Goal: Task Accomplishment & Management: Use online tool/utility

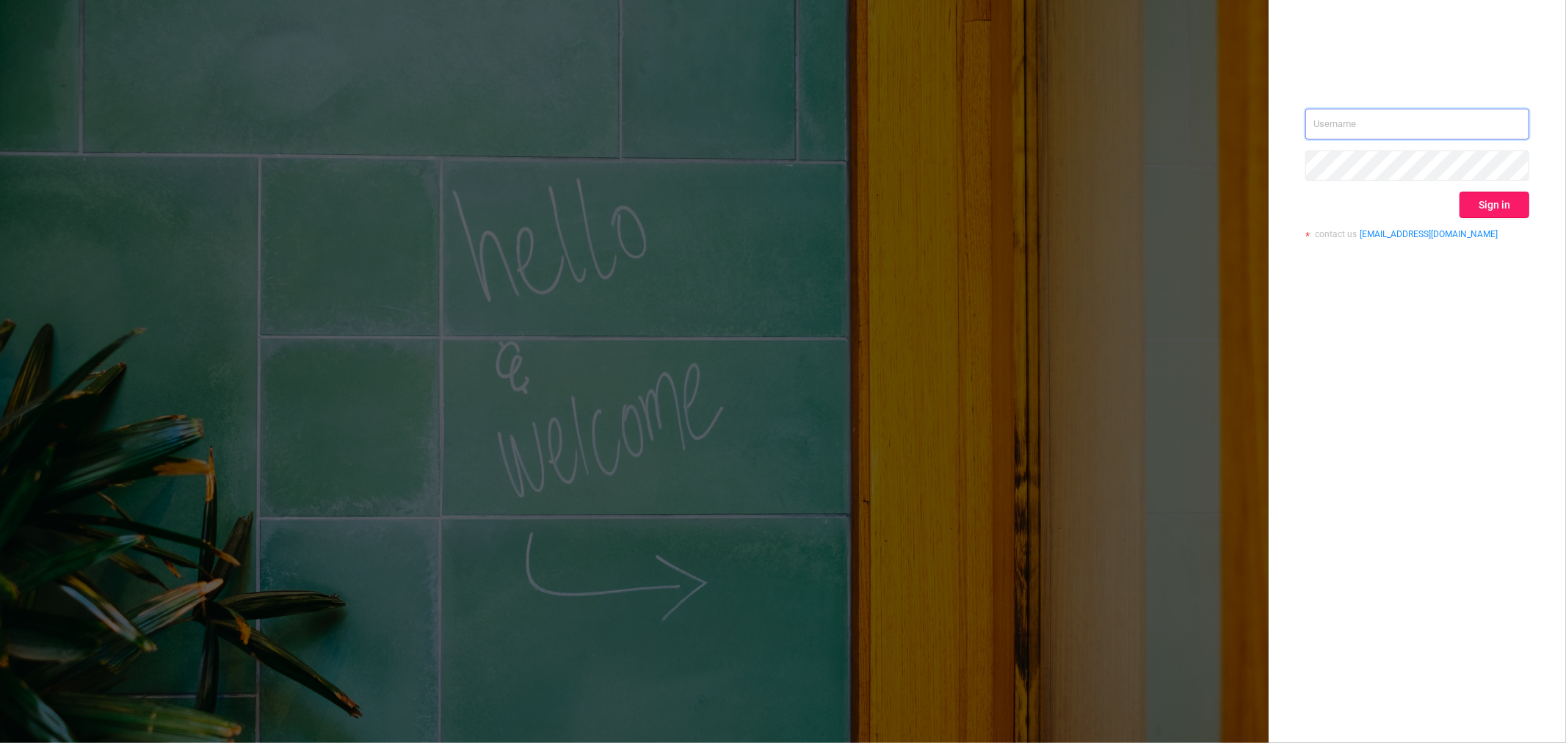
type input "[PERSON_NAME][EMAIL_ADDRESS][DOMAIN_NAME]"
click at [1252, 208] on button "Sign in" at bounding box center [1494, 205] width 70 height 26
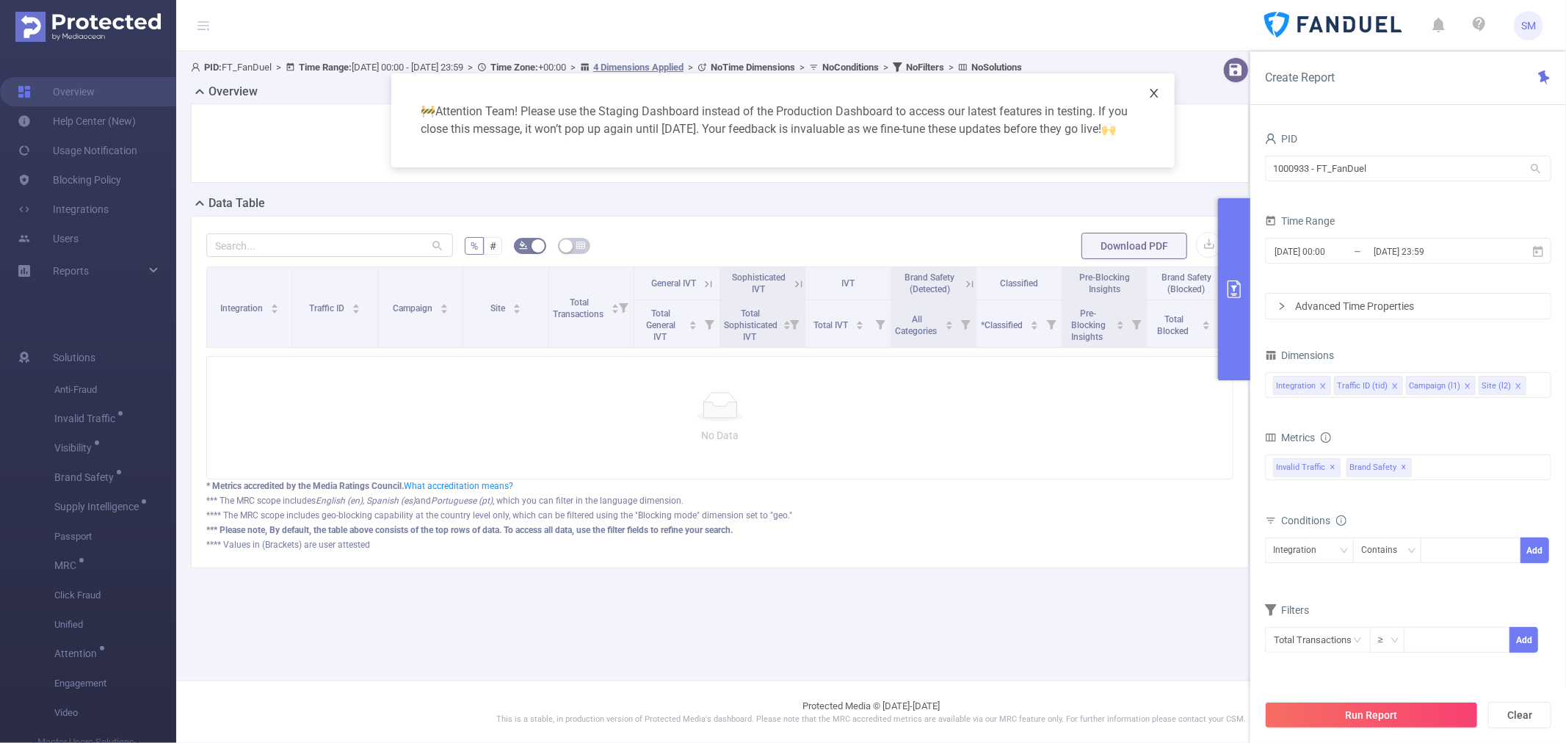
click at [1155, 91] on icon "icon: close" at bounding box center [1154, 93] width 8 height 9
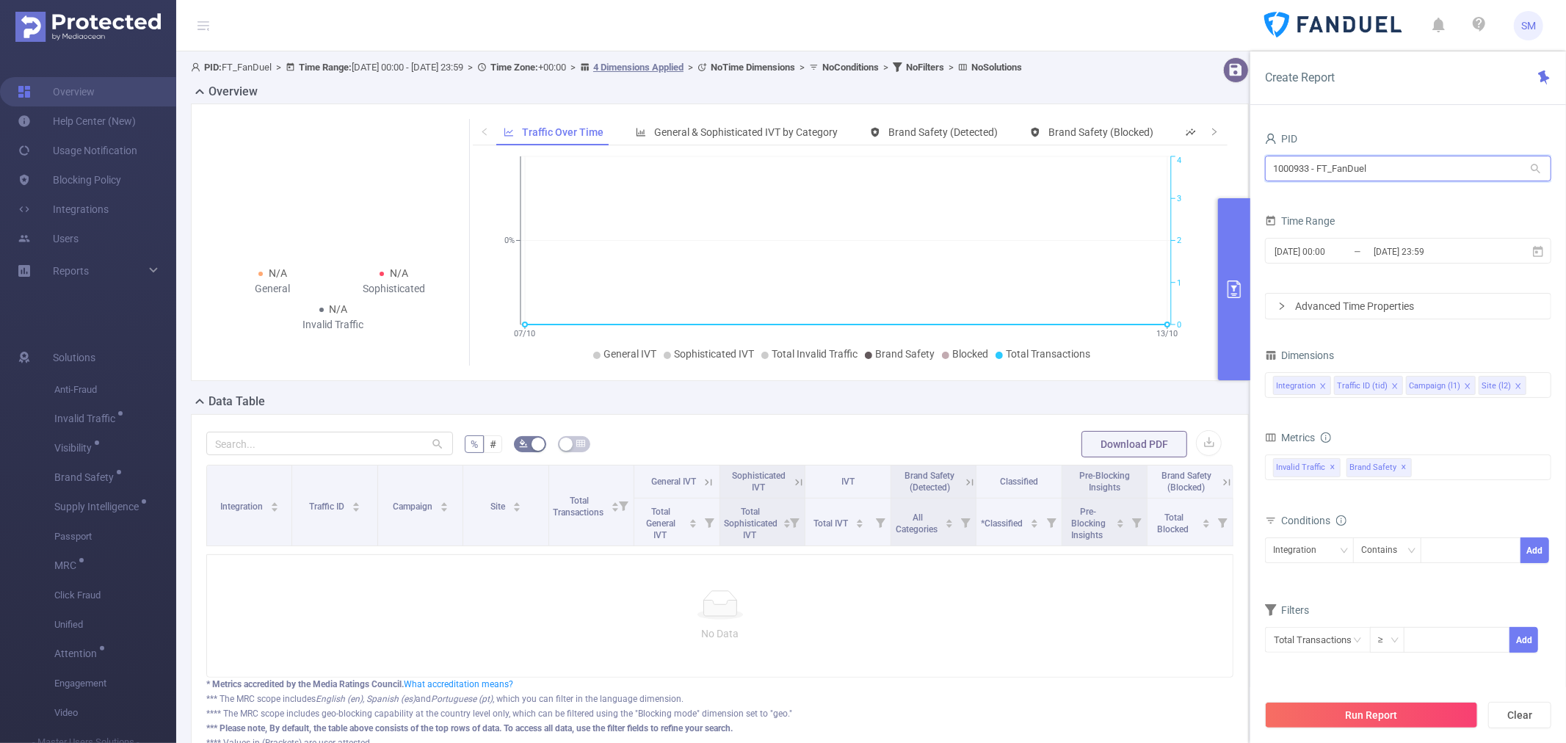
drag, startPoint x: 1400, startPoint y: 163, endPoint x: 1193, endPoint y: 162, distance: 207.0
click at [1194, 162] on section "PID: FT_FanDuel > Time Range: [DATE] 00:00 - [DATE] 23:59 > Time Zone: +00:00 >…" at bounding box center [871, 423] width 1390 height 744
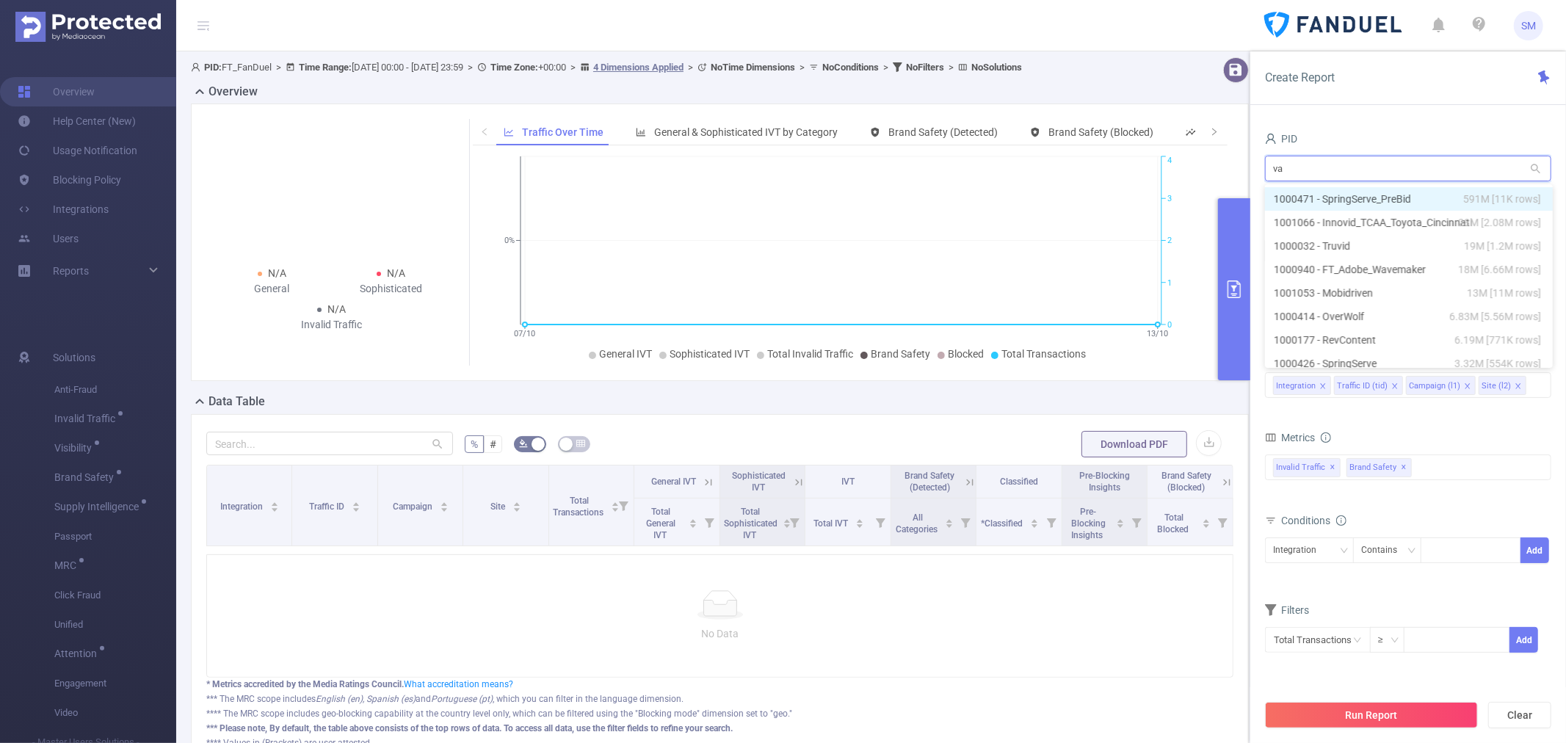
type input "vai"
click at [1252, 200] on li "1001086 - FT_Vail 19 [9 rows]" at bounding box center [1408, 198] width 286 height 23
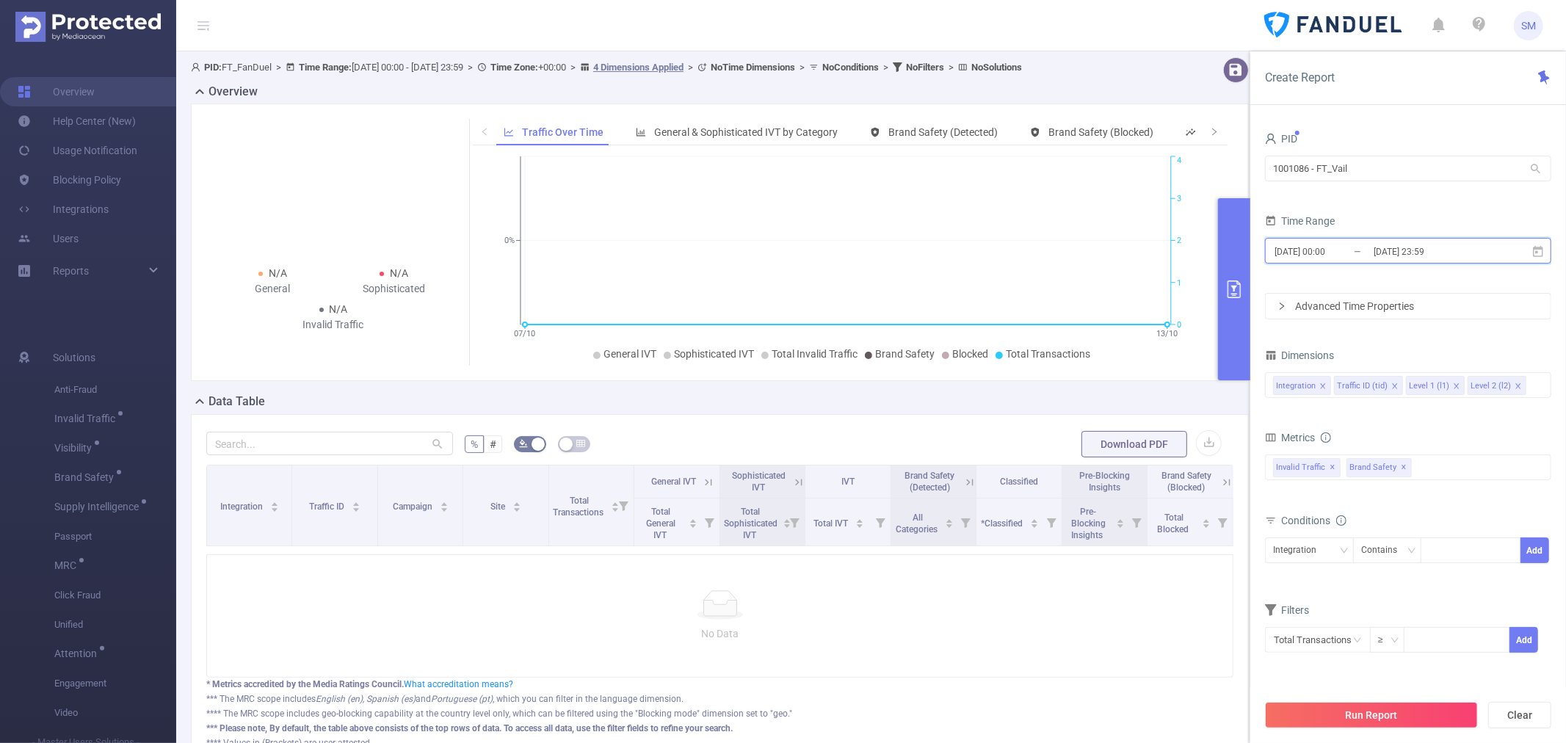
click at [1252, 251] on icon at bounding box center [1537, 251] width 13 height 13
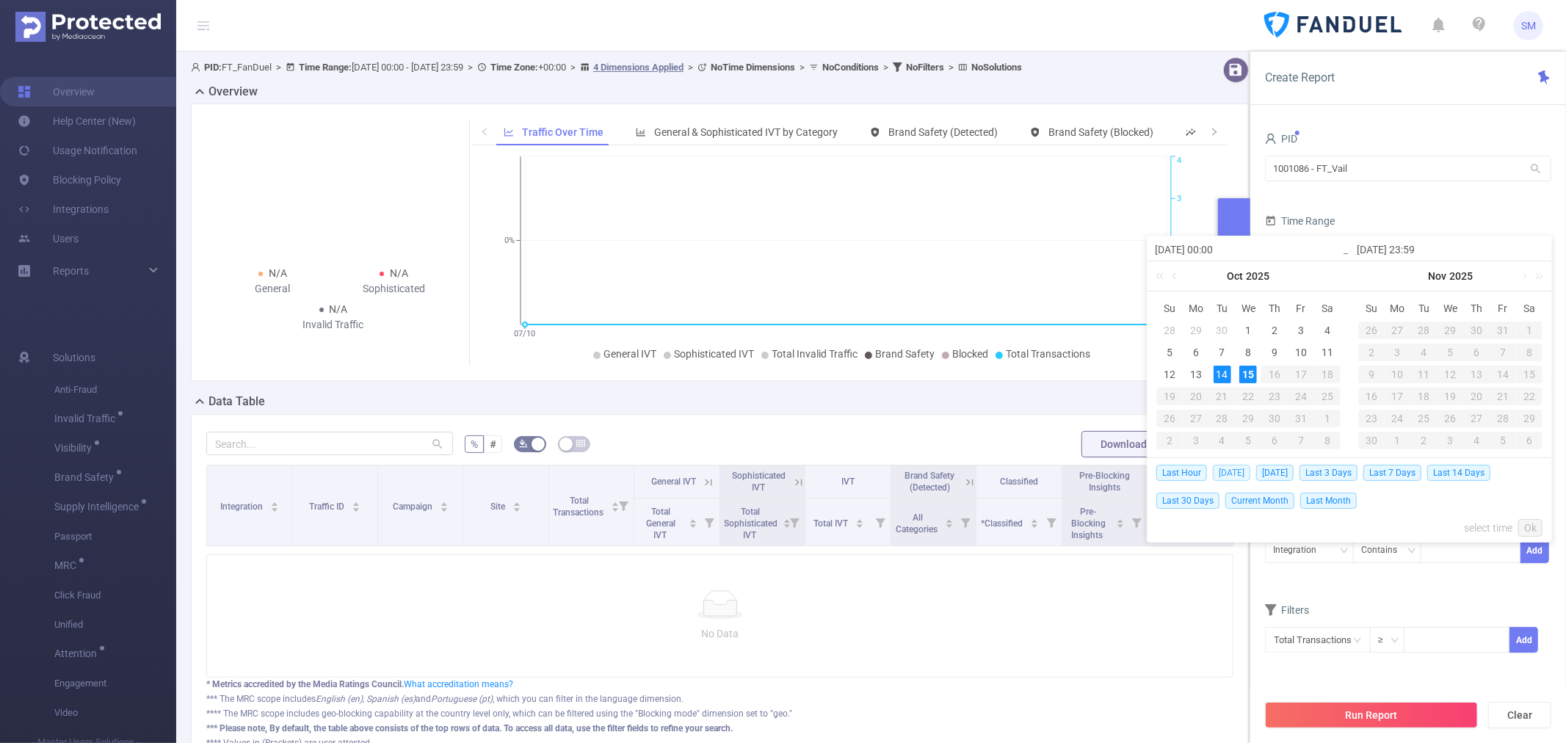
click at [1226, 473] on span "[DATE]" at bounding box center [1231, 473] width 37 height 16
type input "[DATE] 00:00"
type input "[DATE] 23:59"
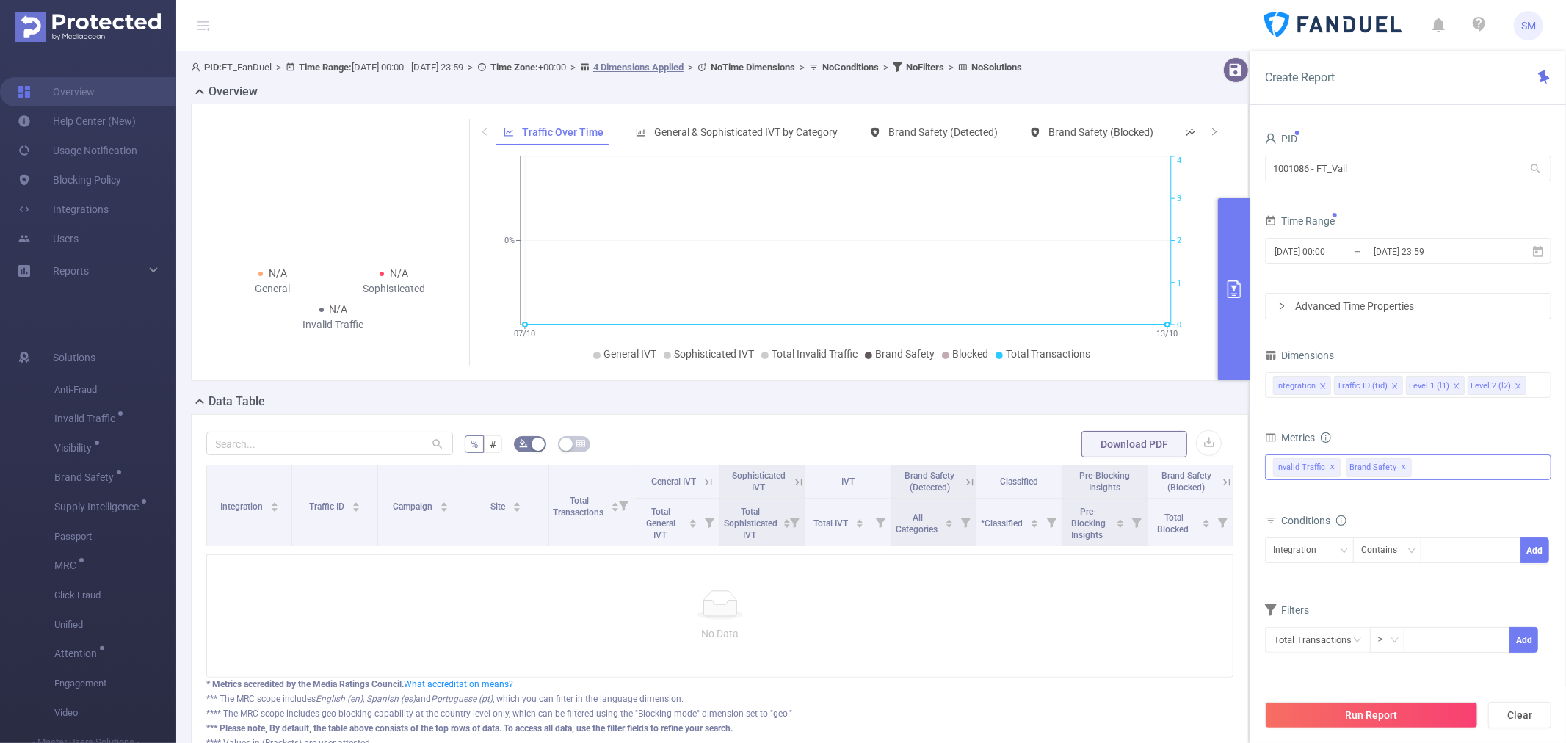
click at [1252, 465] on span "✕" at bounding box center [1404, 468] width 6 height 18
click at [1252, 644] on button "Run Report" at bounding box center [1371, 715] width 213 height 26
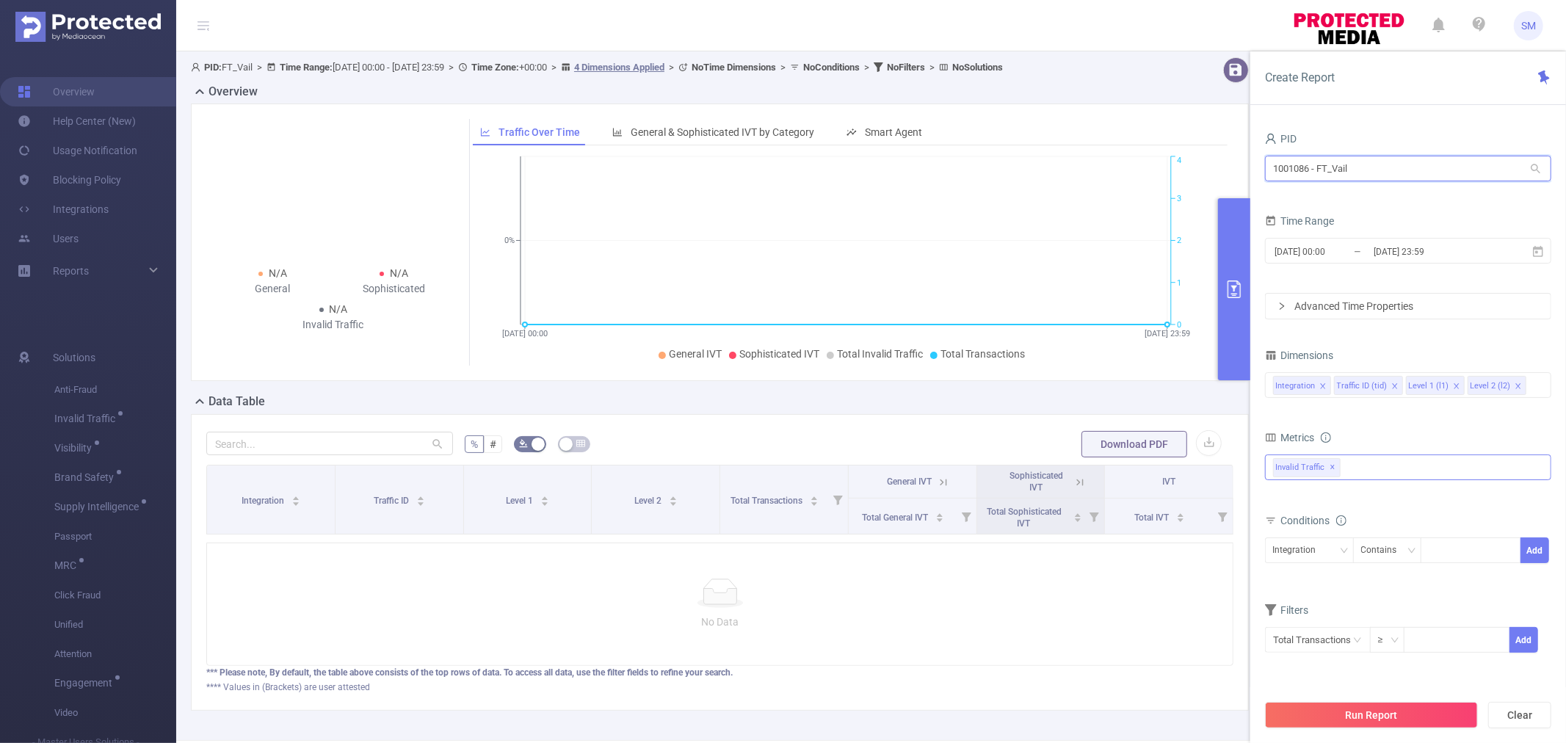
drag, startPoint x: 1414, startPoint y: 164, endPoint x: 1201, endPoint y: 164, distance: 212.9
click at [1201, 164] on section "PID: FT_Vail > Time Range: [DATE] 00:00 - [DATE] 23:59 > Time Zone: +00:00 > 4 …" at bounding box center [871, 395] width 1390 height 689
click at [1252, 203] on li "1001086 - FT_Vail 19 [9 rows]" at bounding box center [1408, 198] width 286 height 23
type input "1001086 - FT_Vail"
drag, startPoint x: 1373, startPoint y: 174, endPoint x: 1221, endPoint y: 167, distance: 152.9
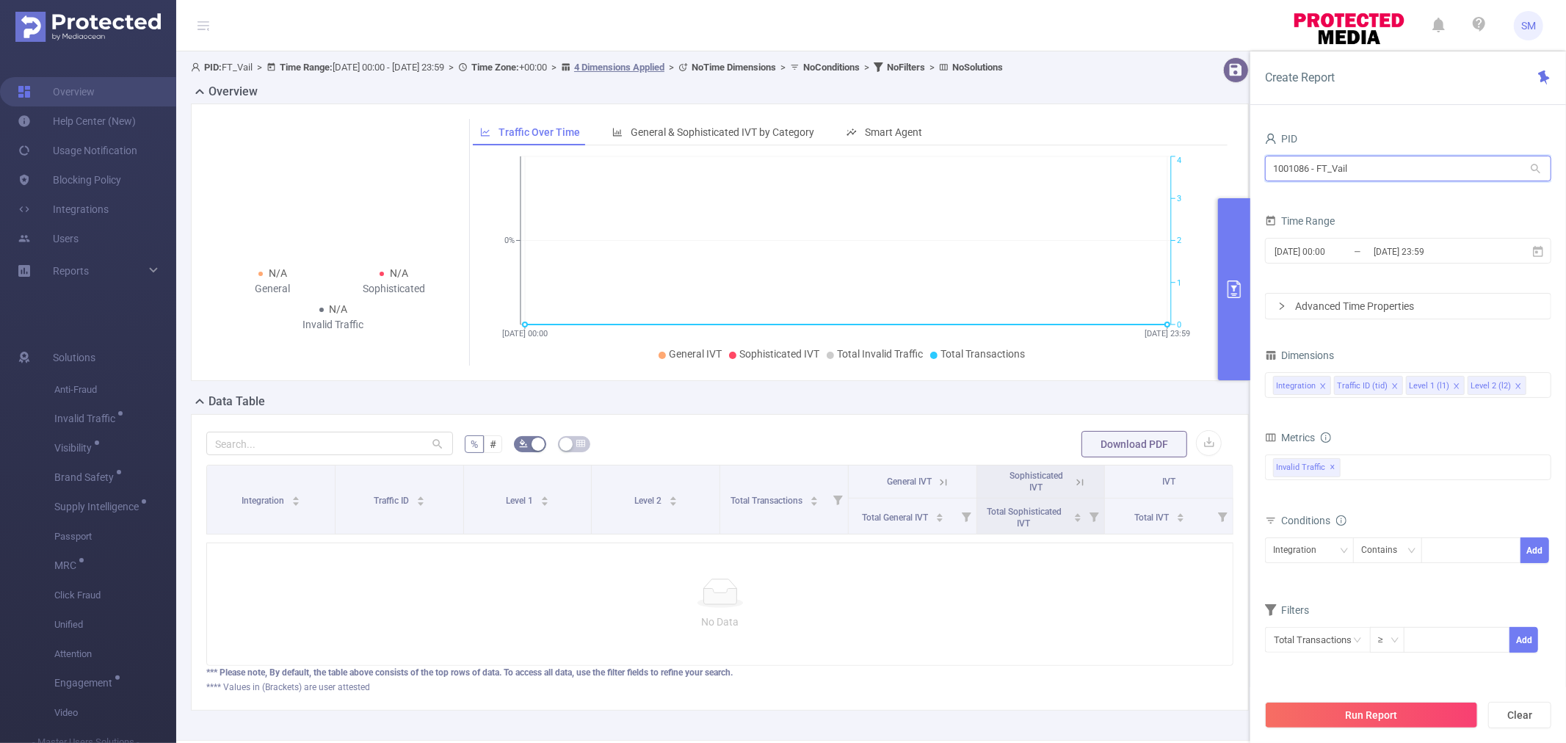
click at [1221, 167] on section "PID: FT_Vail > Time Range: 2025-10-15 00:00 - 2025-10-15 23:59 > Time Zone: +00…" at bounding box center [871, 395] width 1390 height 689
type input "revcon"
click at [1332, 195] on li "1000177 - RevContent 6.19M [771K rows]" at bounding box center [1408, 198] width 286 height 23
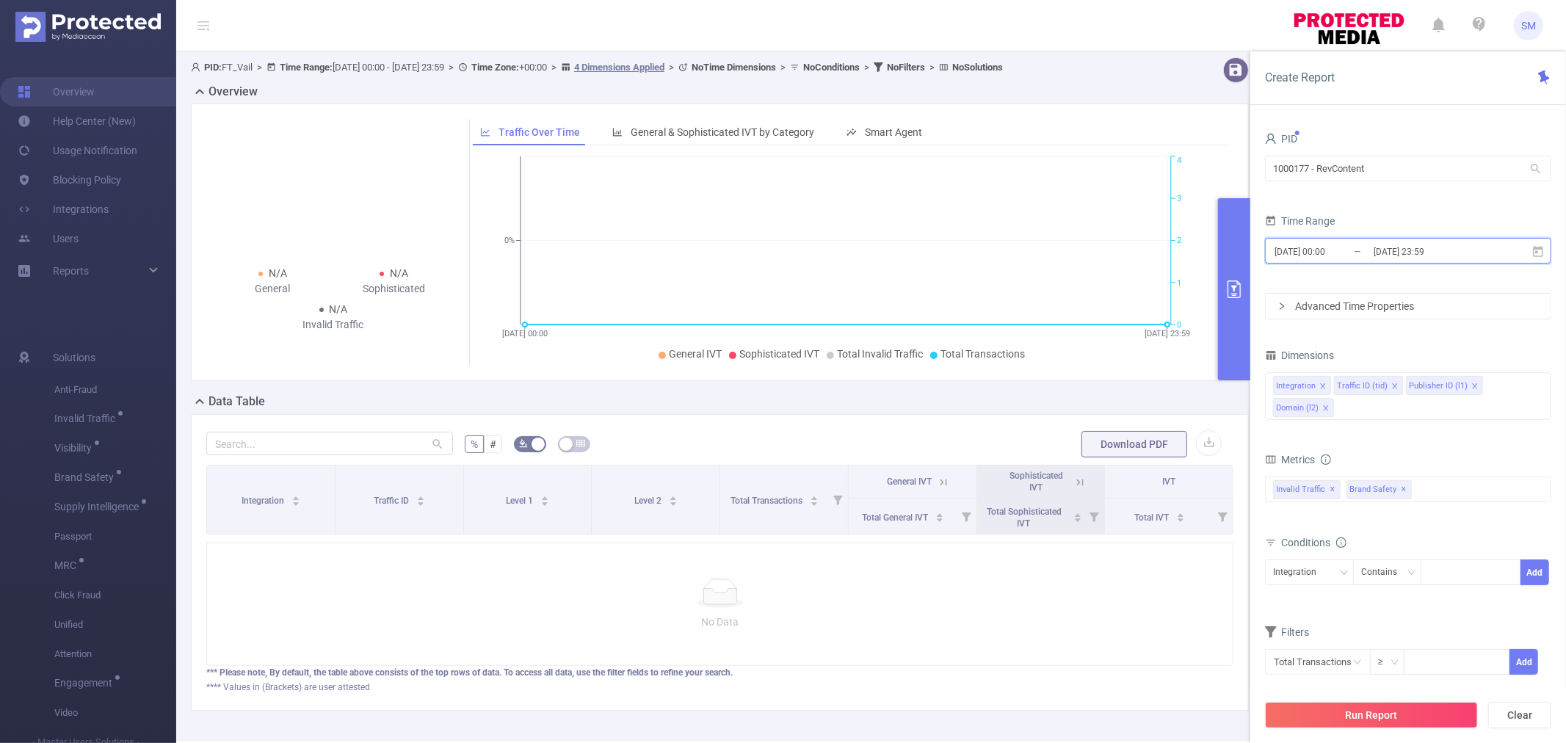
click at [1542, 245] on icon at bounding box center [1537, 251] width 13 height 13
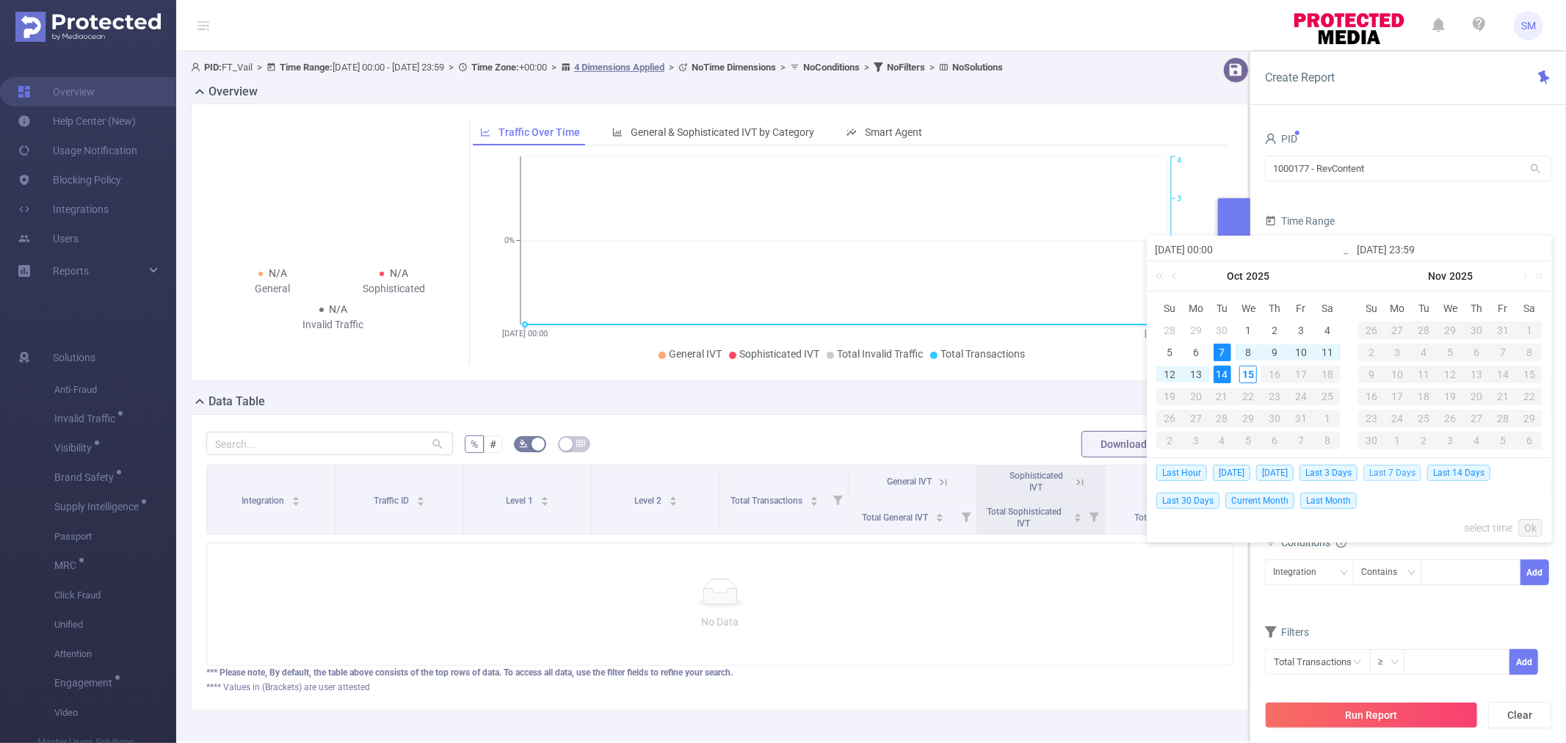
click at [1392, 465] on span "Last 7 Days" at bounding box center [1392, 473] width 58 height 16
type input "2025-10-08 00:00"
type input "2025-10-14 23:59"
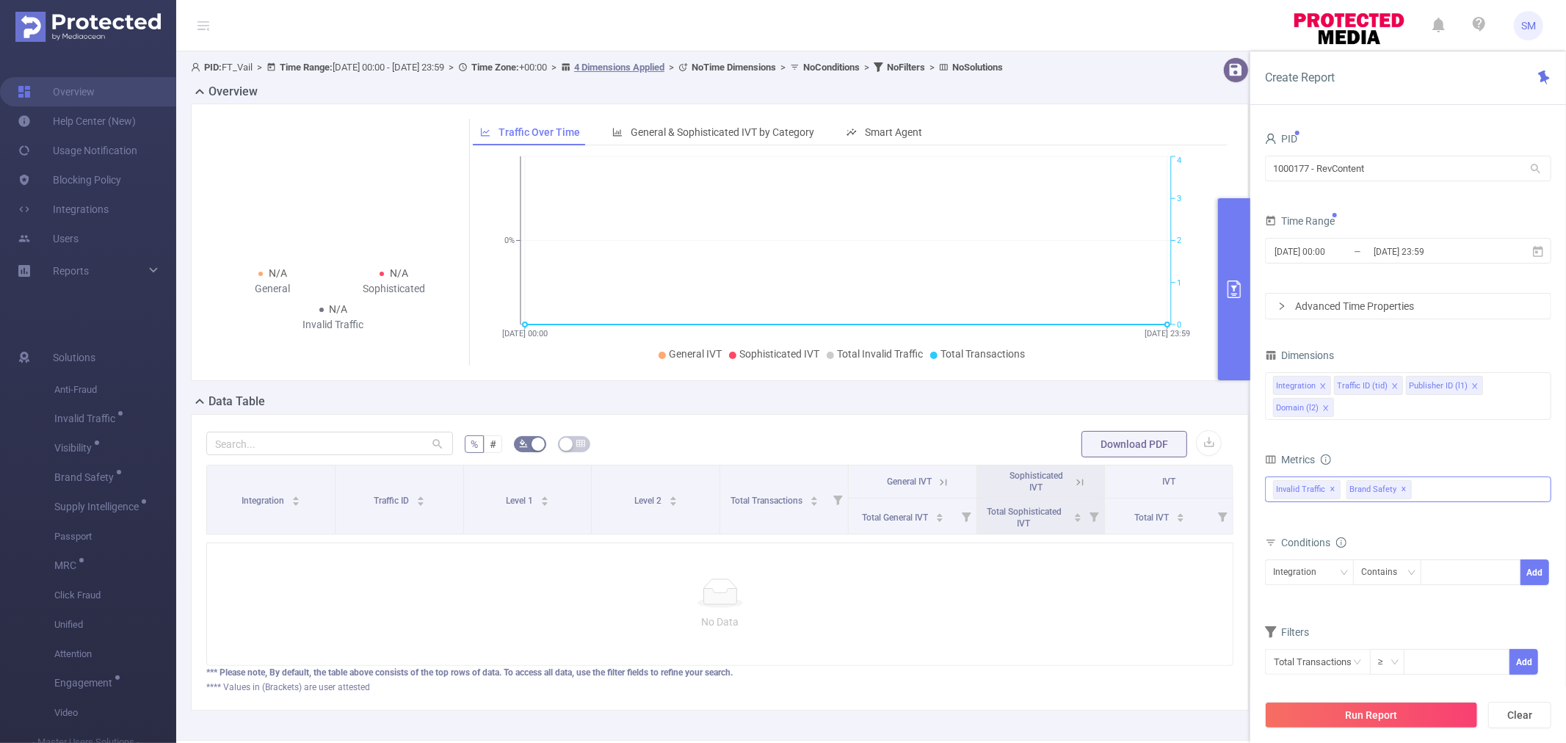
click at [1401, 488] on span "✕" at bounding box center [1404, 490] width 6 height 18
click at [1381, 411] on div "Integration Traffic ID (tid) Publisher ID (l1) Domain (l2)" at bounding box center [1408, 396] width 286 height 48
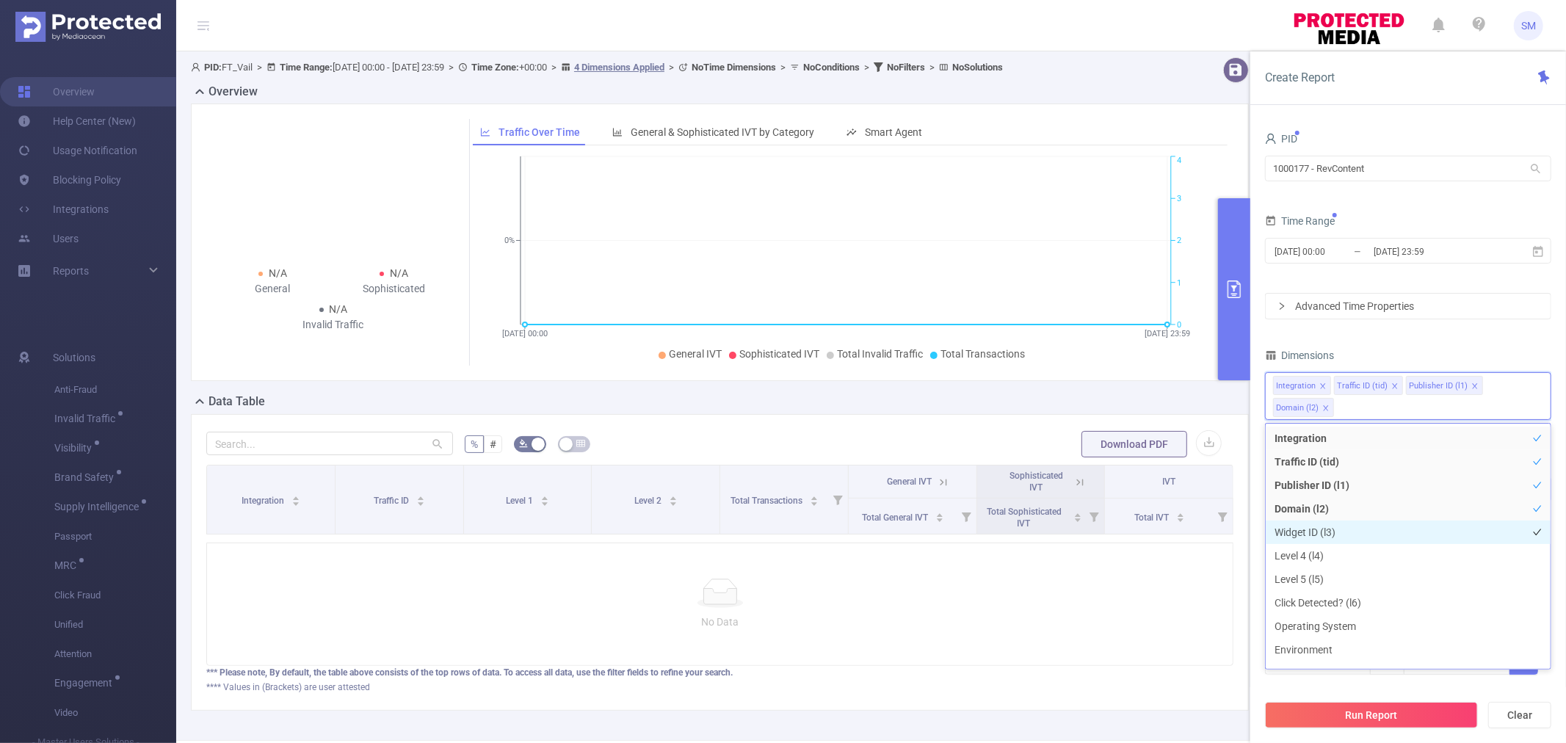
click at [1346, 529] on li "Widget ID (l3)" at bounding box center [1408, 531] width 285 height 23
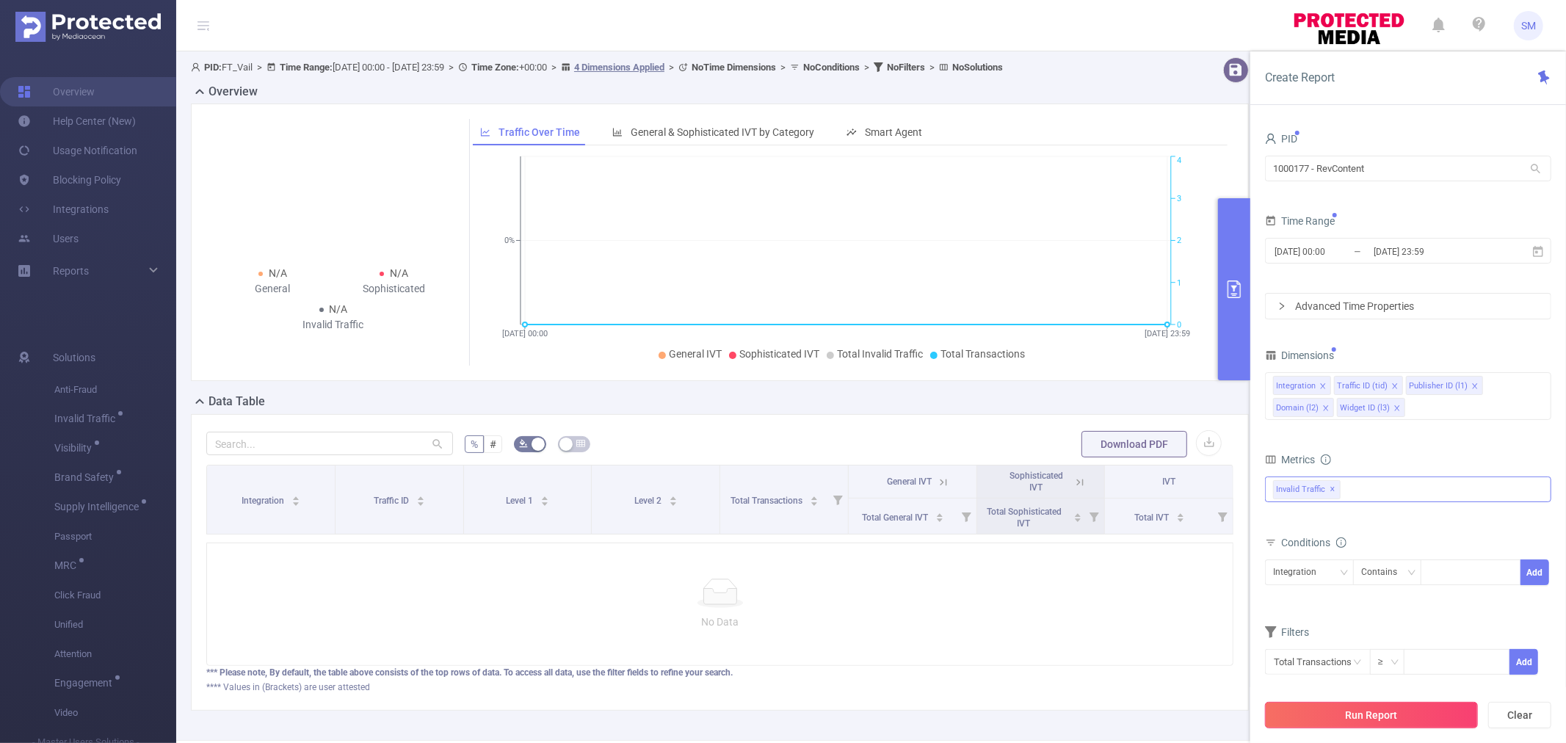
click at [1359, 722] on button "Run Report" at bounding box center [1371, 715] width 213 height 26
